Goal: Transaction & Acquisition: Purchase product/service

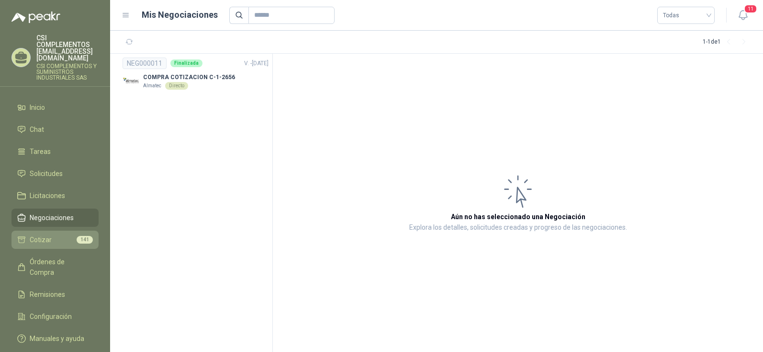
click at [34, 234] on span "Cotizar" at bounding box center [41, 239] width 22 height 11
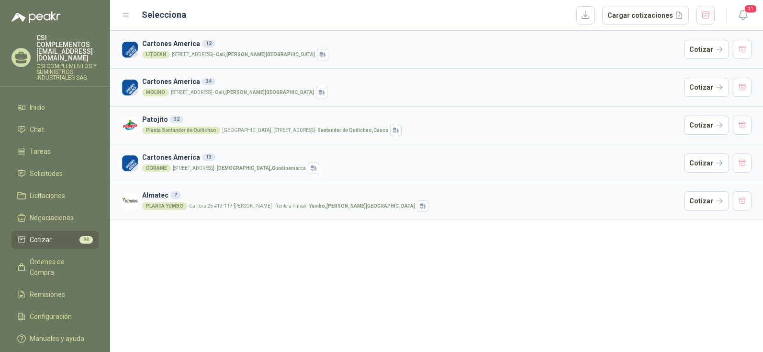
click at [156, 53] on div "LITOFAN" at bounding box center [156, 55] width 28 height 8
click at [706, 51] on button "Cotizar" at bounding box center [706, 49] width 45 height 19
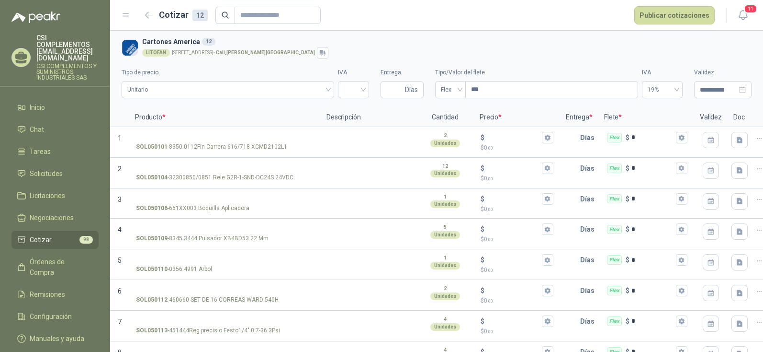
scroll to position [158, 0]
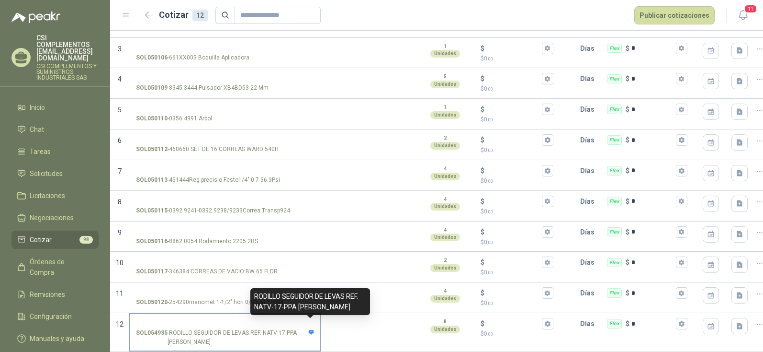
click at [307, 332] on span at bounding box center [311, 337] width 8 height 18
click at [307, 327] on input "SOL054935 - RODILLO SEGUIDOR DE LEVAS REF. NATV-17-PPA [PERSON_NAME]" at bounding box center [225, 323] width 178 height 7
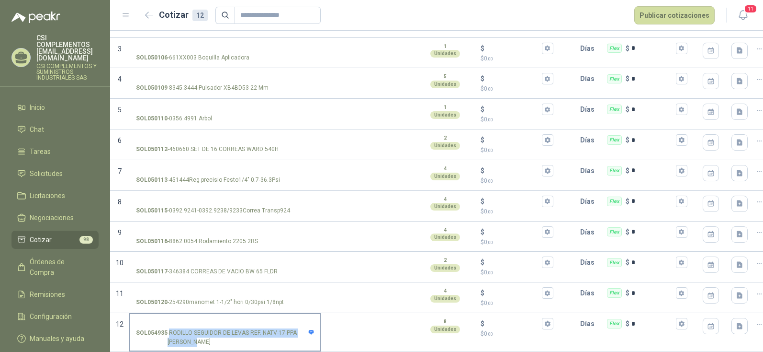
drag, startPoint x: 169, startPoint y: 320, endPoint x: 214, endPoint y: 334, distance: 47.1
click at [214, 334] on p "SOL054935 - RODILLO SEGUIDOR DE LEVAS REF. NATV-17-PPA [PERSON_NAME]" at bounding box center [225, 337] width 178 height 18
copy p "RODILLO SEGUIDOR DE LEVAS REF. NATV-17-PPA [PERSON_NAME]"
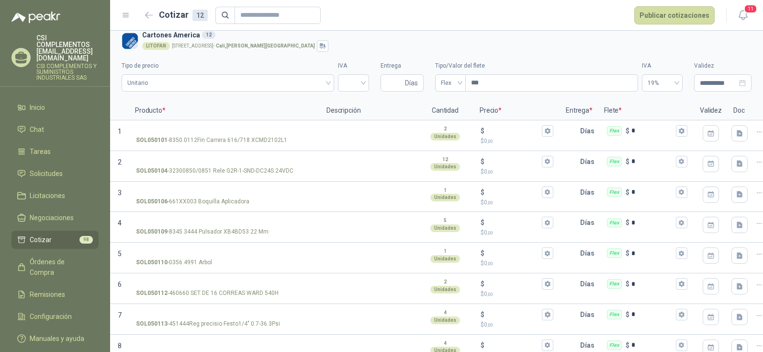
scroll to position [0, 0]
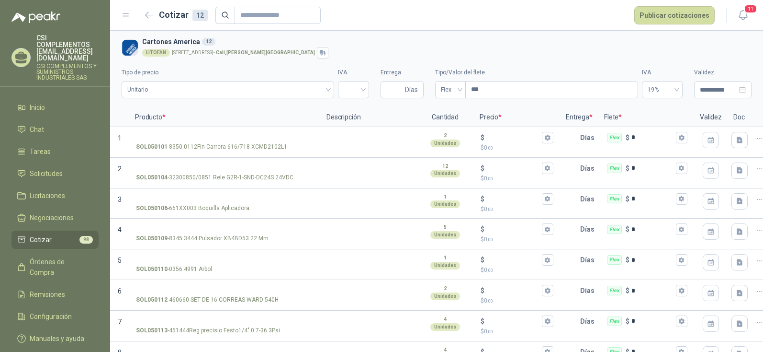
click at [47, 234] on span "Cotizar" at bounding box center [41, 239] width 22 height 11
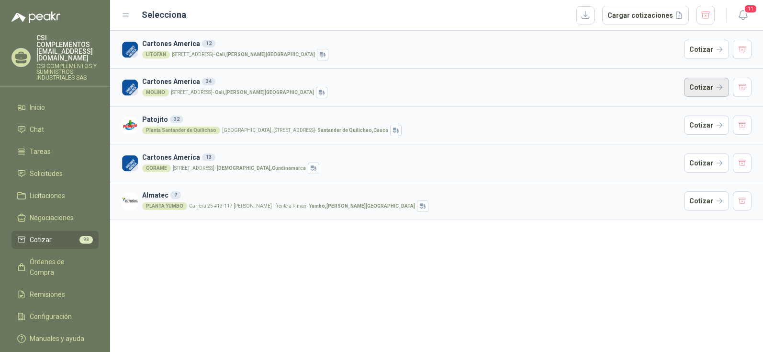
click at [699, 85] on button "Cotizar" at bounding box center [706, 87] width 45 height 19
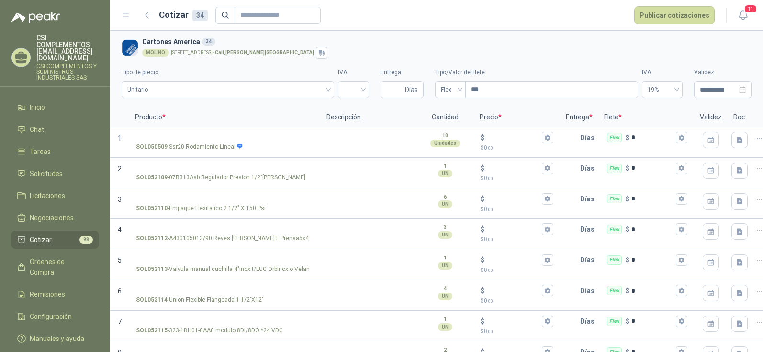
scroll to position [823, 0]
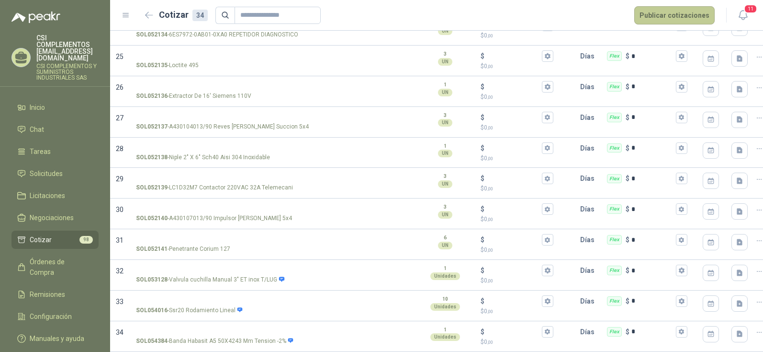
click at [681, 12] on button "Publicar cotizaciones" at bounding box center [675, 15] width 80 height 18
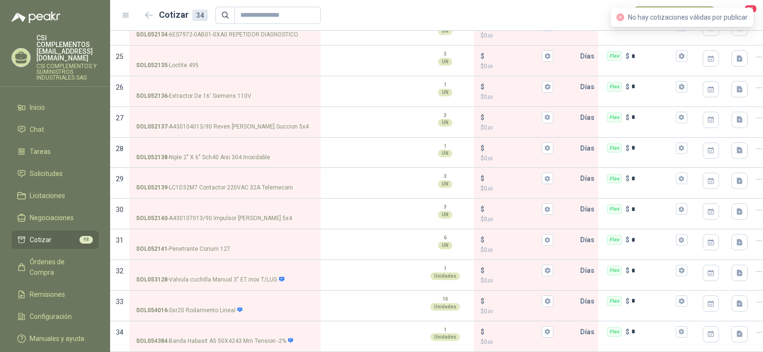
scroll to position [0, 0]
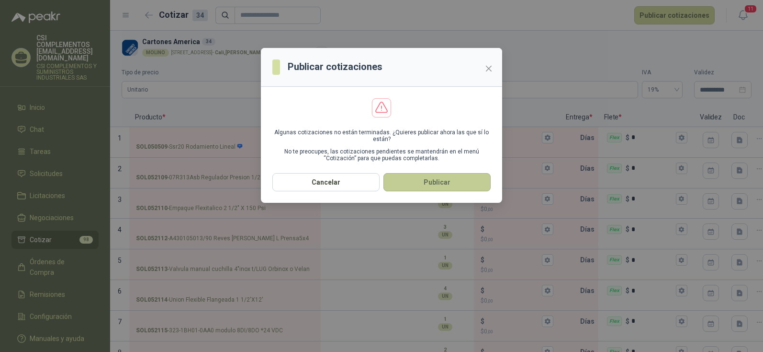
click at [462, 184] on button "Publicar" at bounding box center [437, 182] width 107 height 18
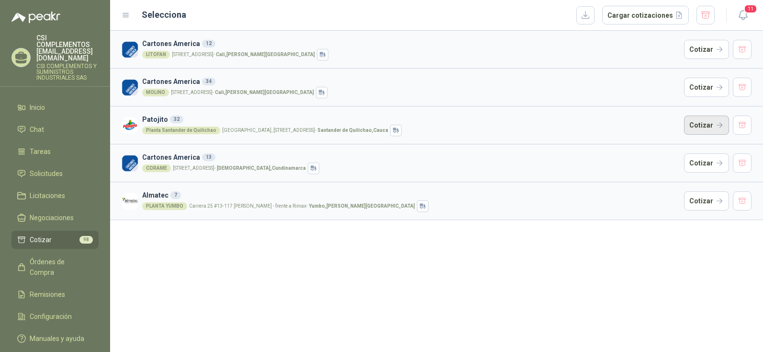
click at [714, 128] on button "Cotizar" at bounding box center [706, 124] width 45 height 19
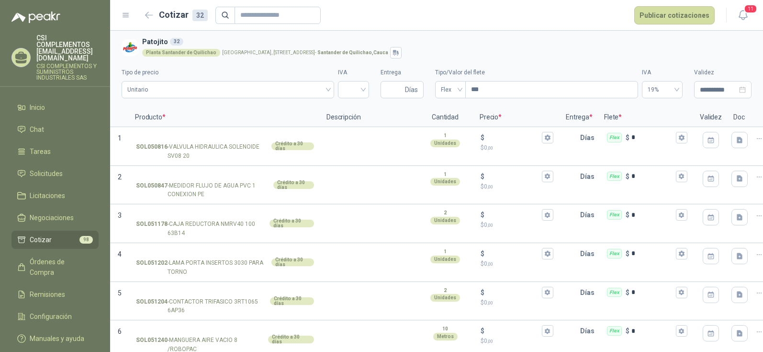
scroll to position [934, 0]
